Goal: Information Seeking & Learning: Learn about a topic

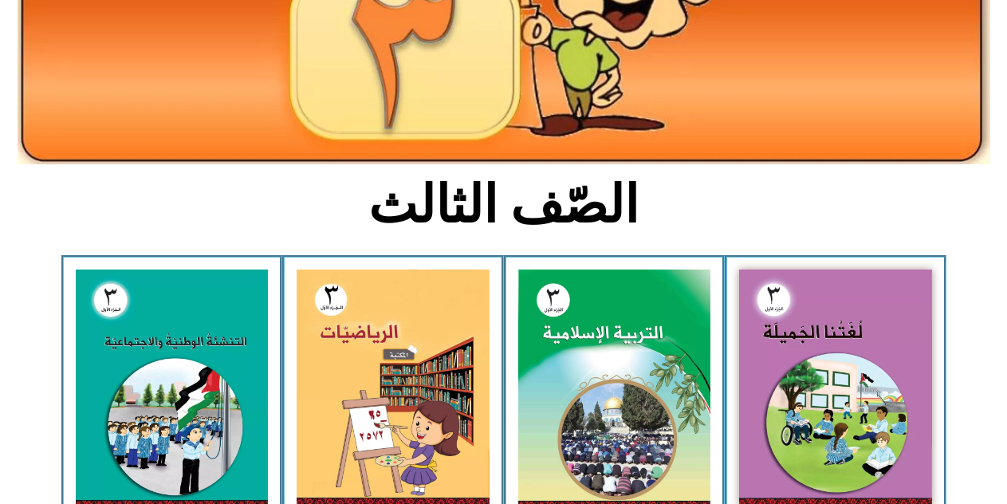
scroll to position [255, 0]
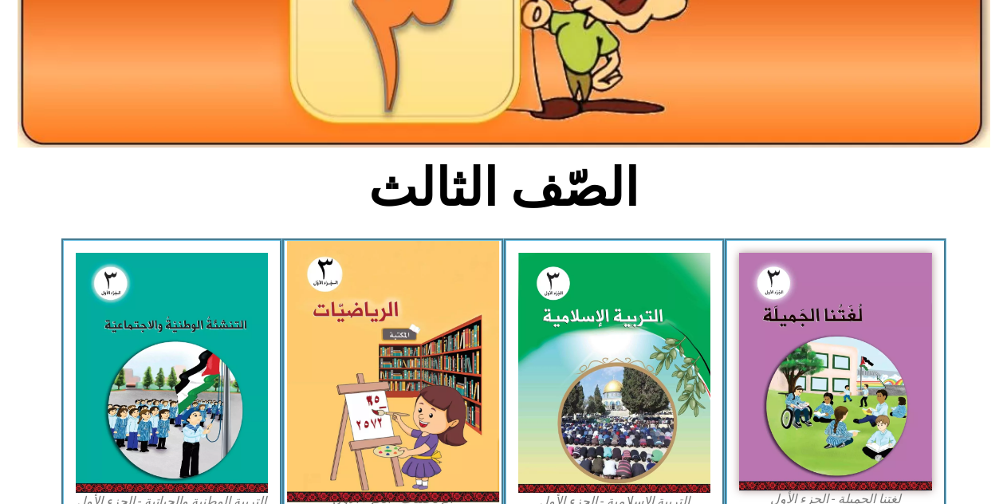
click at [374, 427] on img at bounding box center [393, 372] width 212 height 262
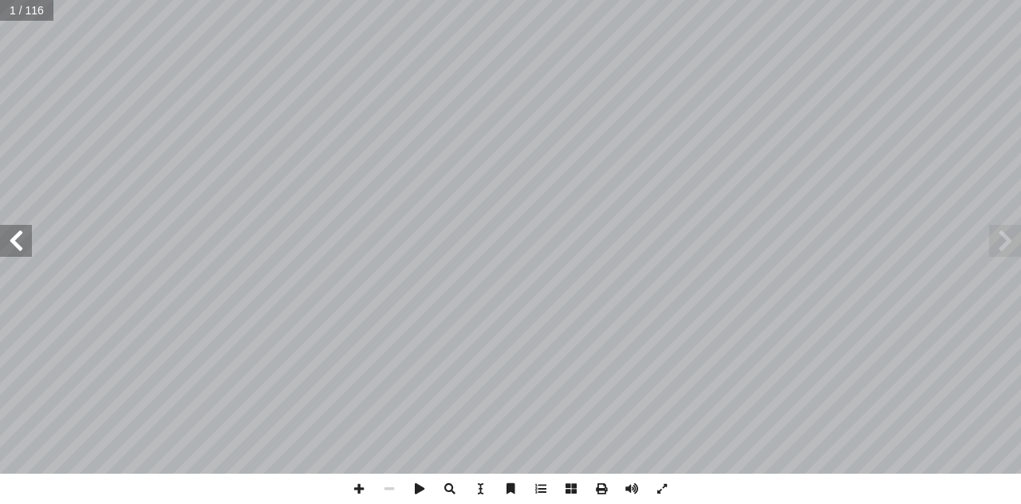
click at [22, 246] on span at bounding box center [16, 241] width 32 height 32
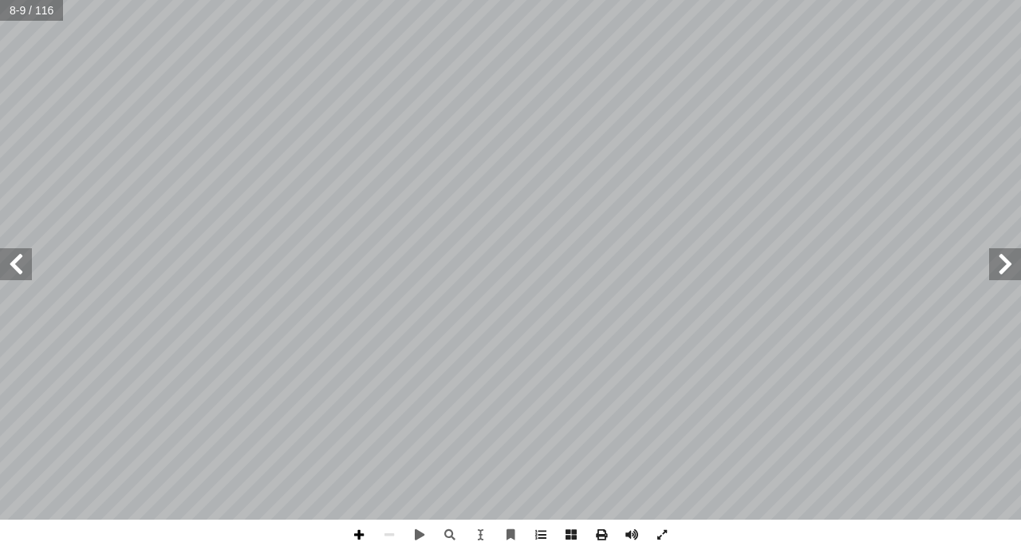
click at [354, 503] on span at bounding box center [359, 534] width 30 height 30
click at [12, 272] on span at bounding box center [16, 264] width 32 height 32
click at [23, 257] on span at bounding box center [16, 264] width 32 height 32
click at [362, 503] on span at bounding box center [359, 534] width 30 height 30
